Goal: Check status

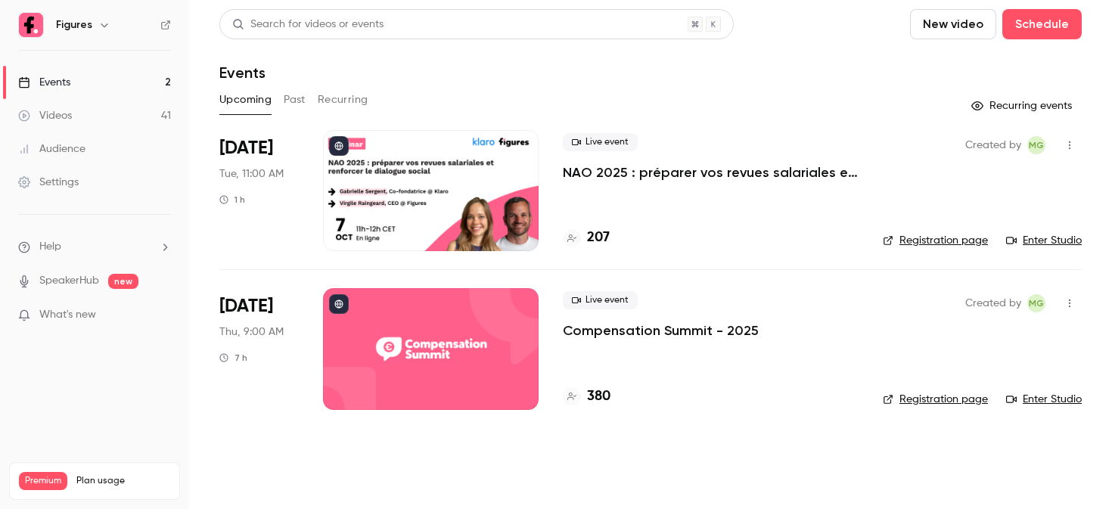
click at [402, 329] on div at bounding box center [431, 348] width 216 height 121
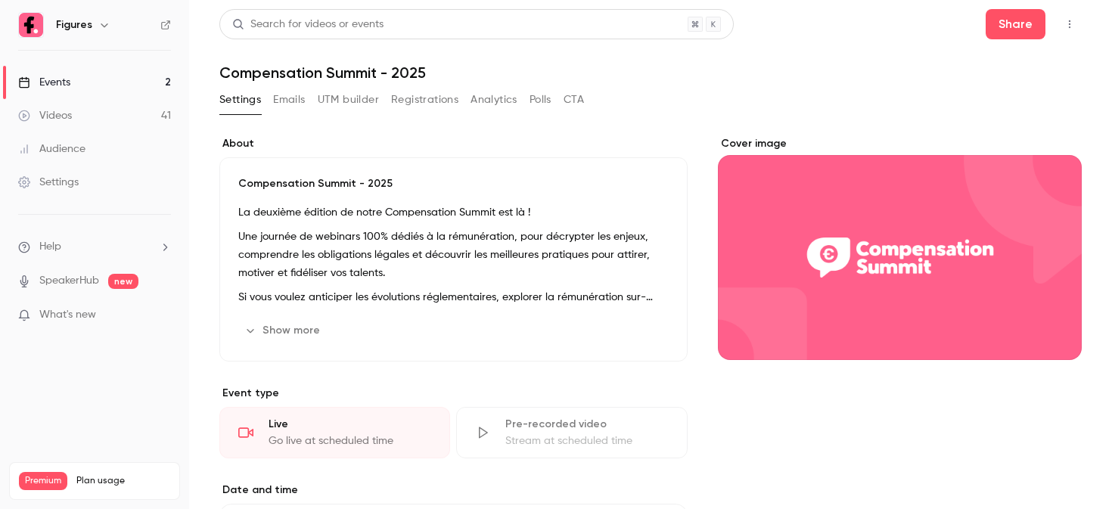
click at [382, 101] on div "Settings Emails UTM builder Registrations Analytics Polls CTA" at bounding box center [401, 100] width 365 height 24
click at [392, 101] on button "Registrations" at bounding box center [424, 100] width 67 height 24
